Goal: Information Seeking & Learning: Check status

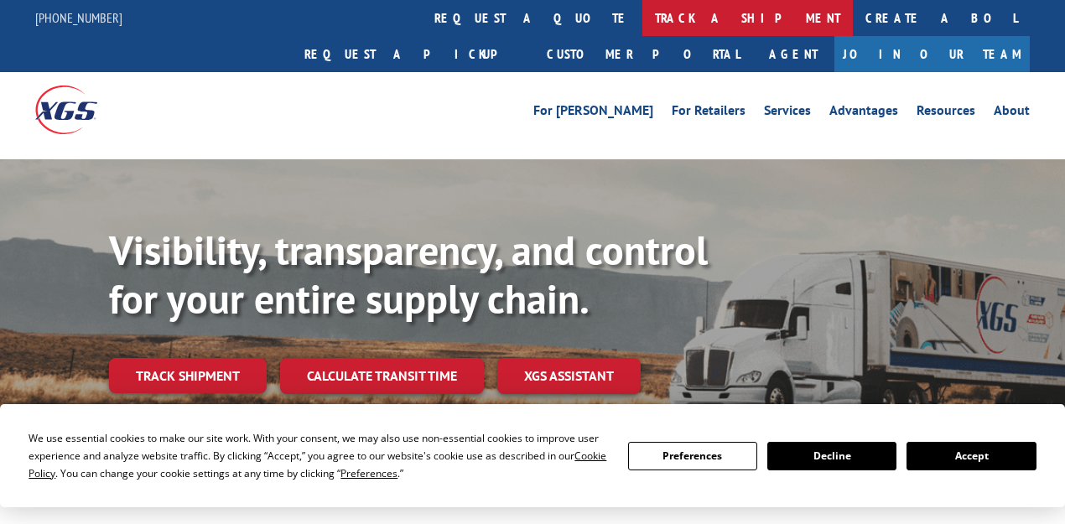
click at [642, 23] on link "track a shipment" at bounding box center [747, 18] width 210 height 36
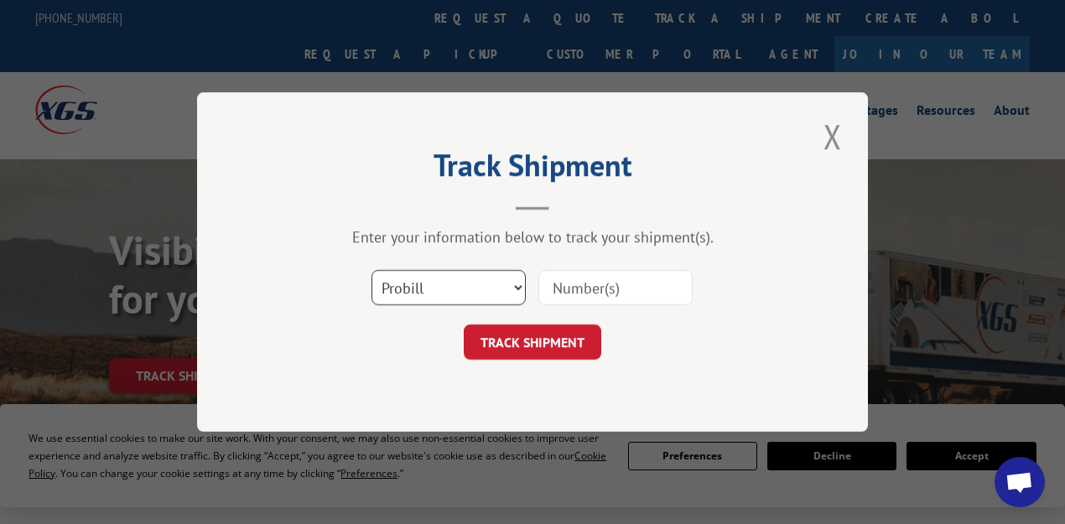
click at [424, 285] on select "Select category... Probill BOL PO" at bounding box center [448, 287] width 154 height 35
click at [602, 278] on input at bounding box center [615, 287] width 154 height 35
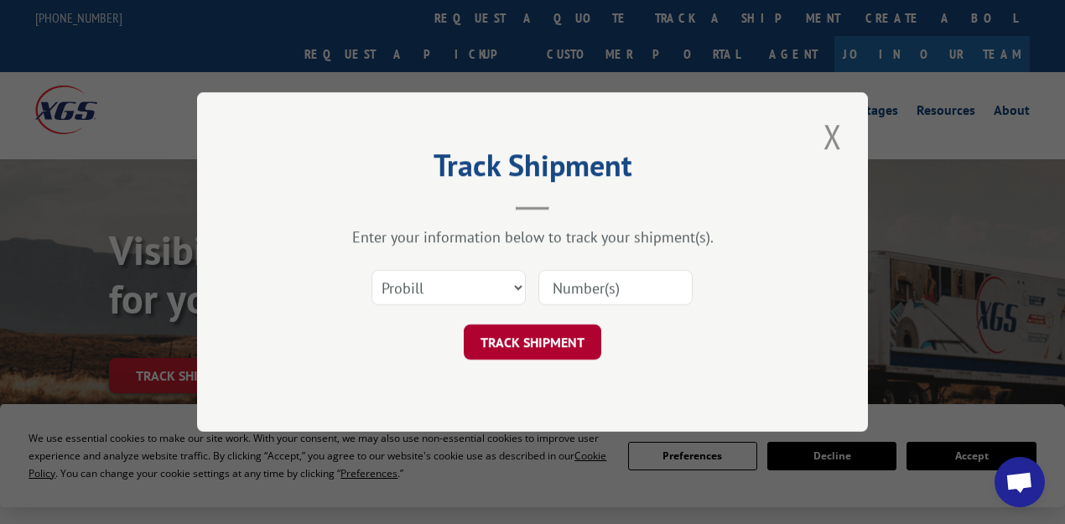
paste input "17095071"
type input "17095071"
click at [511, 344] on button "TRACK SHIPMENT" at bounding box center [533, 342] width 138 height 35
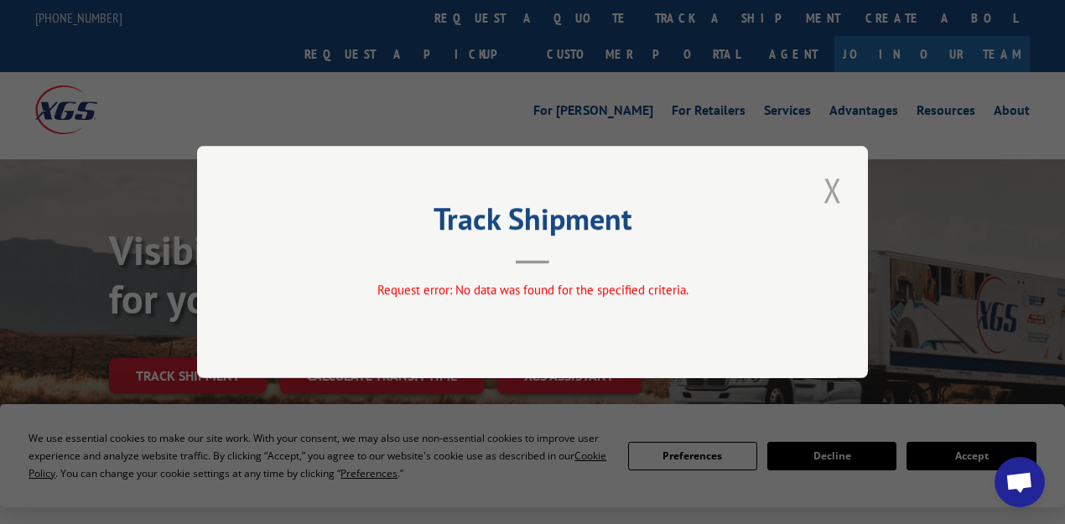
click at [832, 183] on button "Close modal" at bounding box center [832, 190] width 29 height 46
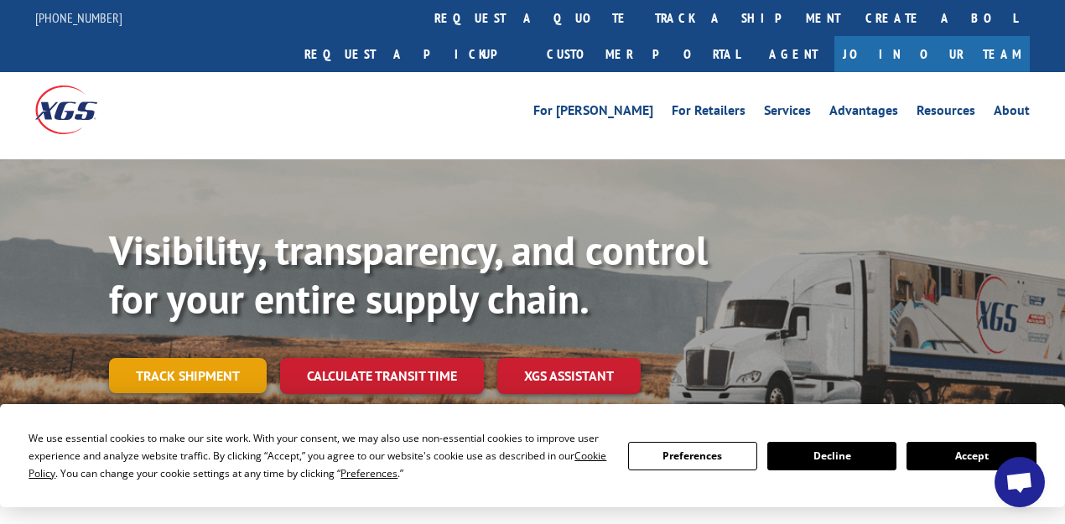
click at [201, 358] on link "Track shipment" at bounding box center [188, 375] width 158 height 35
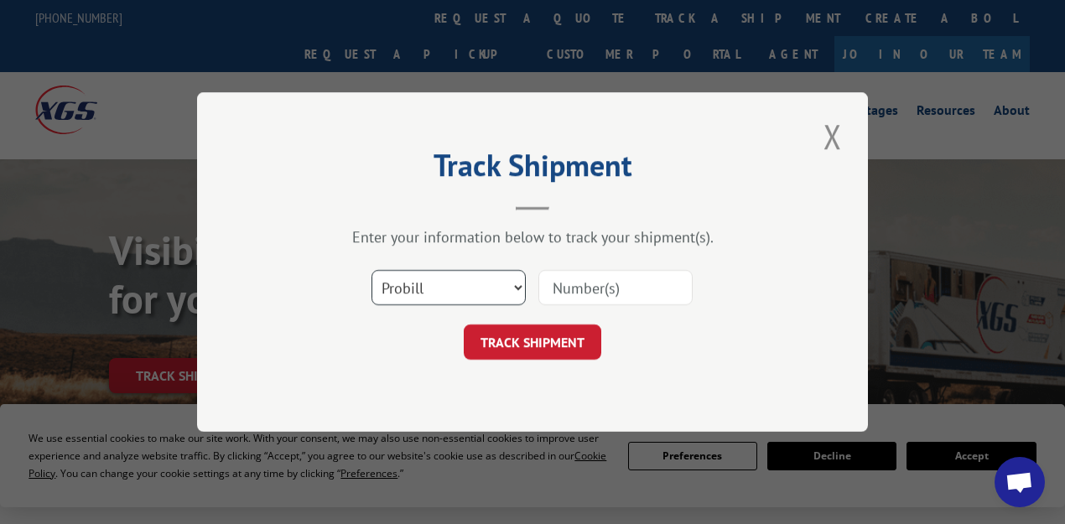
click at [454, 277] on select "Select category... Probill BOL PO" at bounding box center [448, 287] width 154 height 35
select select "po"
click at [371, 270] on select "Select category... Probill BOL PO" at bounding box center [448, 287] width 154 height 35
click at [603, 290] on input at bounding box center [615, 287] width 154 height 35
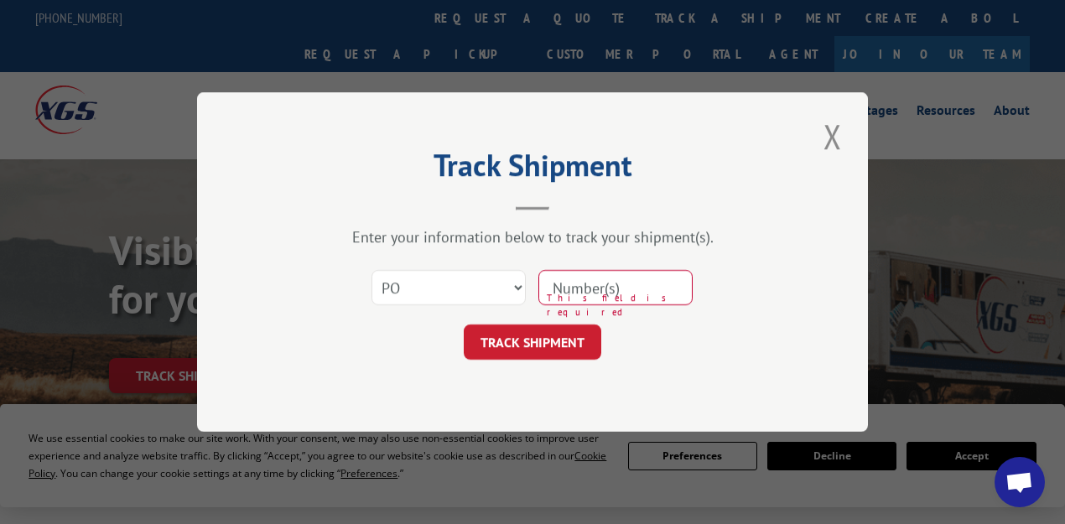
click at [587, 273] on input at bounding box center [615, 287] width 154 height 35
paste input "06527035"
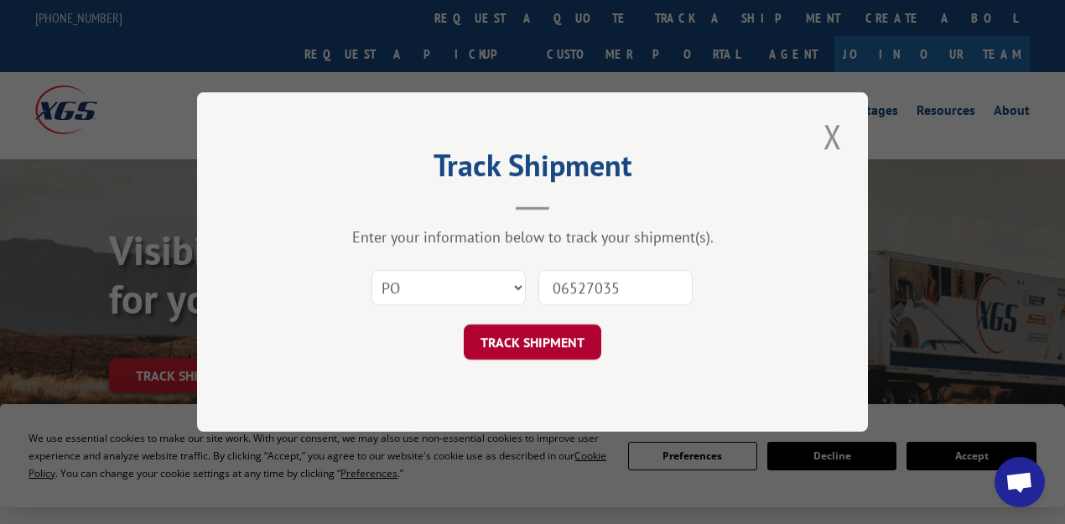
type input "06527035"
click at [545, 345] on button "TRACK SHIPMENT" at bounding box center [533, 342] width 138 height 35
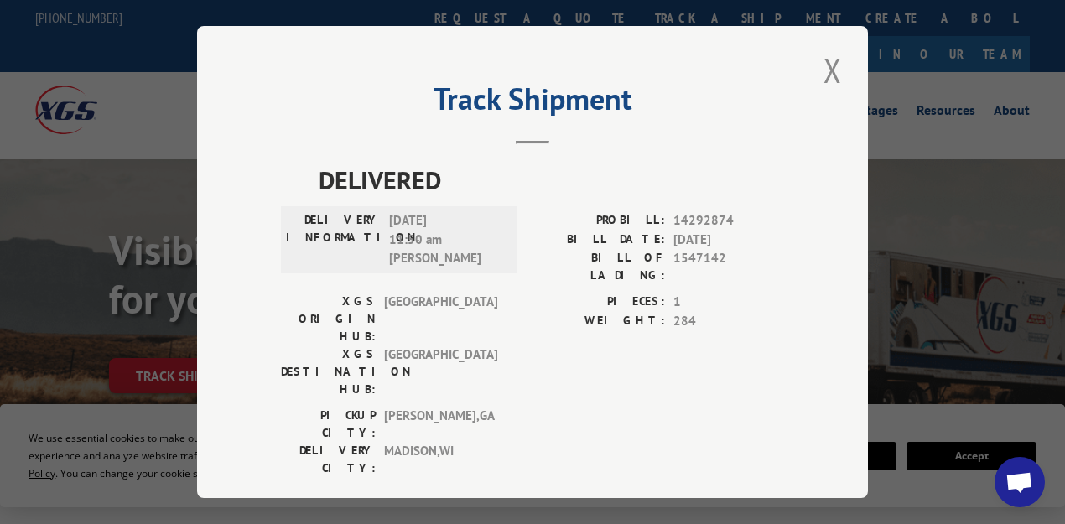
click at [707, 144] on div "Track Shipment DELIVERED DELIVERY INFORMATION: [DATE] 11:50 am [PERSON_NAME]: 1…" at bounding box center [532, 262] width 671 height 472
click at [830, 62] on button "Close modal" at bounding box center [832, 70] width 29 height 46
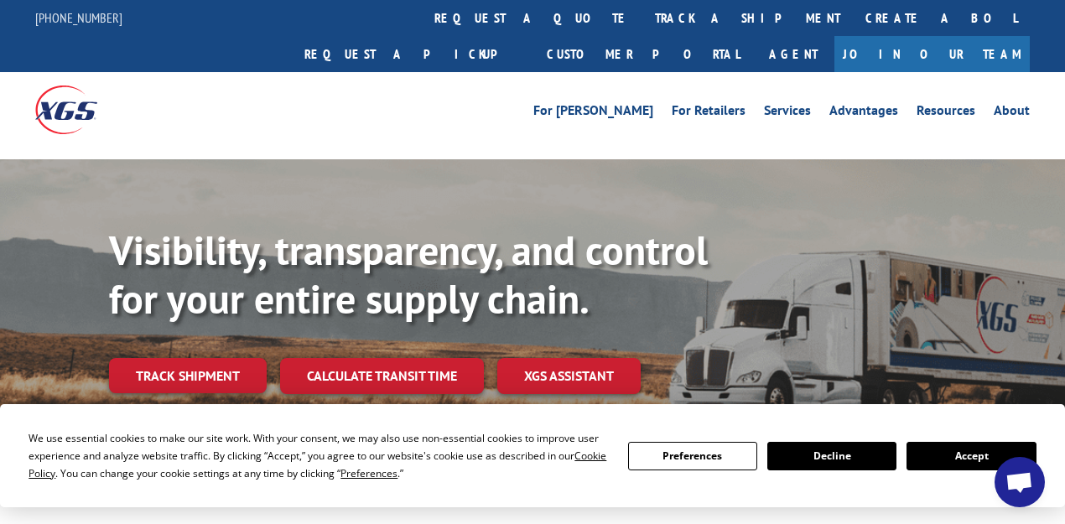
click at [676, 418] on div "We use essential cookies to make our site work. With your consent, we may also …" at bounding box center [532, 455] width 1065 height 103
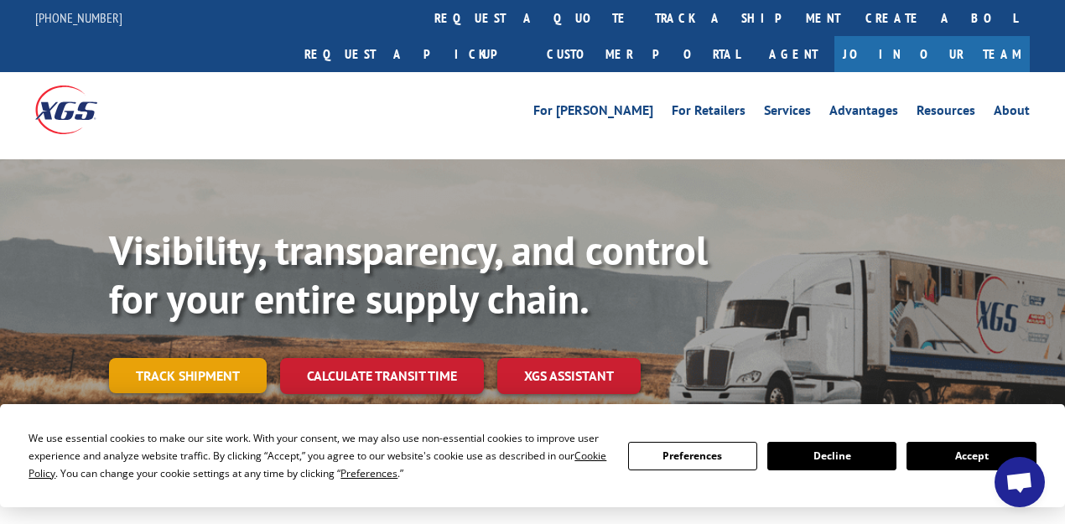
click at [183, 358] on link "Track shipment" at bounding box center [188, 375] width 158 height 35
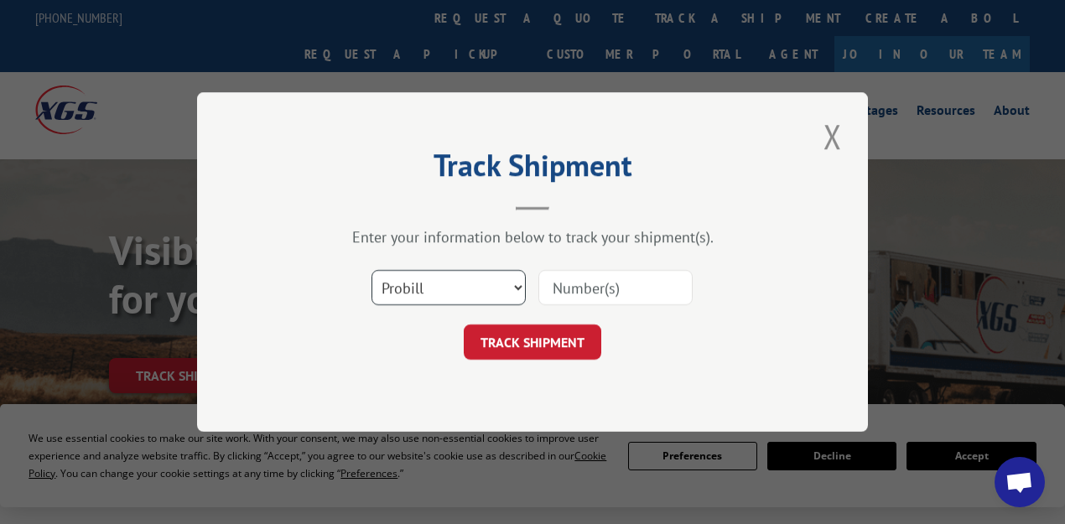
click at [468, 283] on select "Select category... Probill BOL PO" at bounding box center [448, 287] width 154 height 35
select select "bol"
click at [371, 270] on select "Select category... Probill BOL PO" at bounding box center [448, 287] width 154 height 35
click at [503, 289] on select "Select category... Probill BOL PO" at bounding box center [448, 287] width 154 height 35
click at [607, 285] on input at bounding box center [615, 287] width 154 height 35
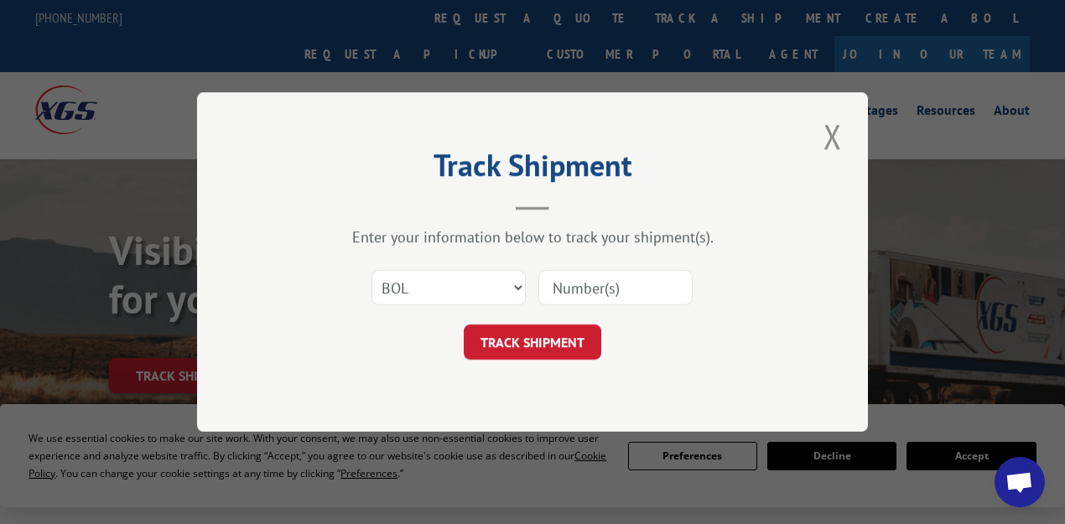
paste input "AA04873189"
type input "AA04873189"
click at [530, 340] on button "TRACK SHIPMENT" at bounding box center [533, 342] width 138 height 35
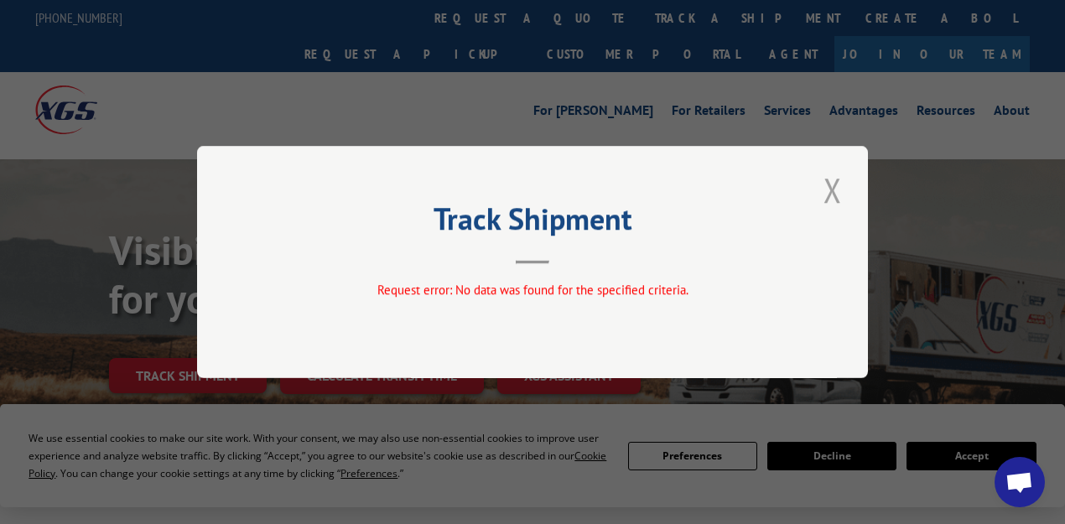
click at [830, 183] on button "Close modal" at bounding box center [832, 190] width 29 height 46
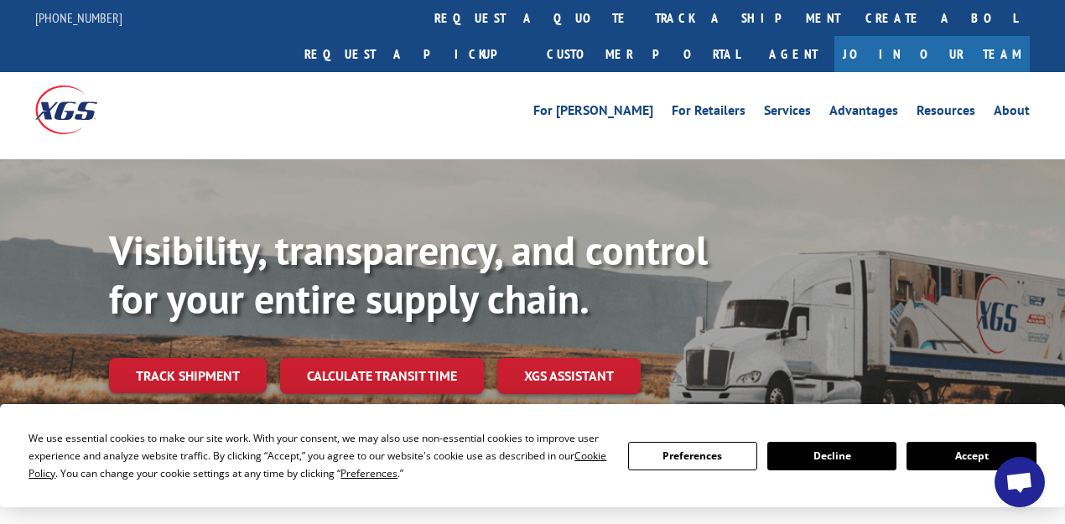
click at [430, 97] on div "For [PERSON_NAME] For Retailers Services Advantages Resources About For [PERSON…" at bounding box center [657, 109] width 746 height 25
